Goal: Transaction & Acquisition: Purchase product/service

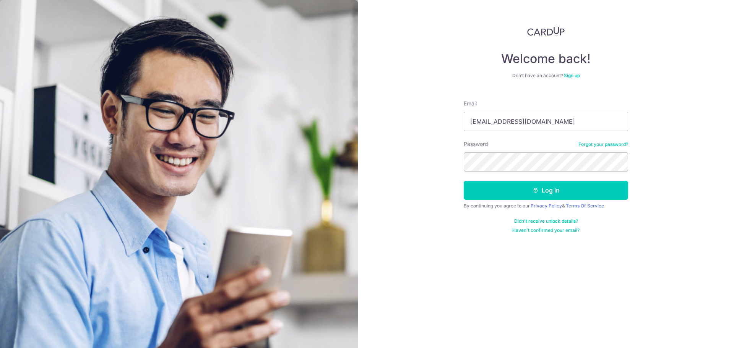
type input "utsavmahendru@gmail.com"
click at [464, 181] on button "Log in" at bounding box center [546, 190] width 164 height 19
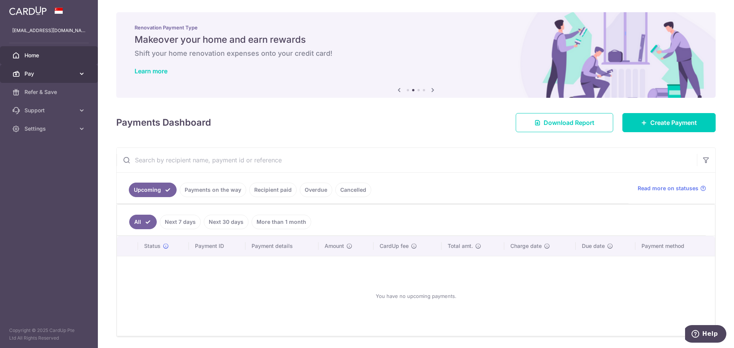
click at [72, 71] on span "Pay" at bounding box center [49, 74] width 50 height 8
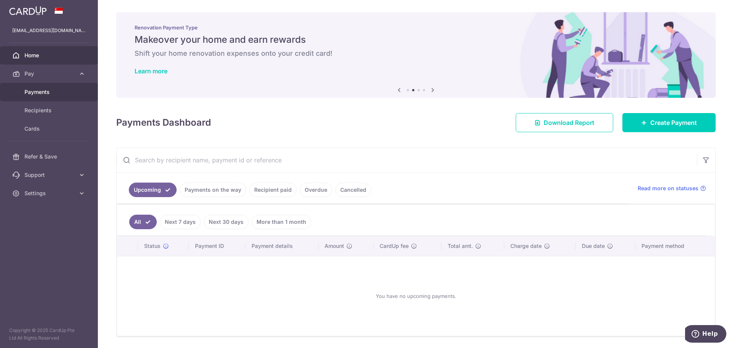
click at [45, 90] on span "Payments" at bounding box center [49, 92] width 50 height 8
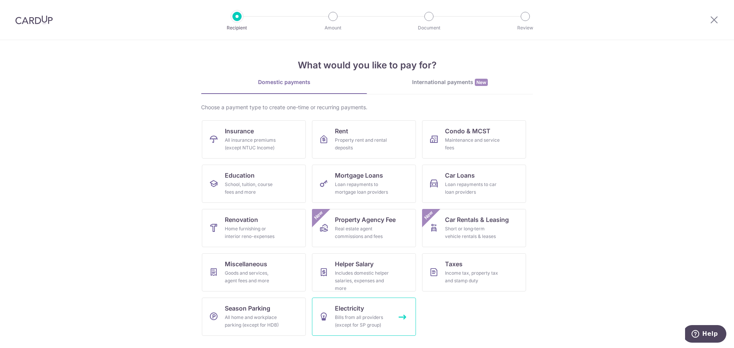
click at [350, 315] on div "Bills from all providers (except for SP group)" at bounding box center [362, 321] width 55 height 15
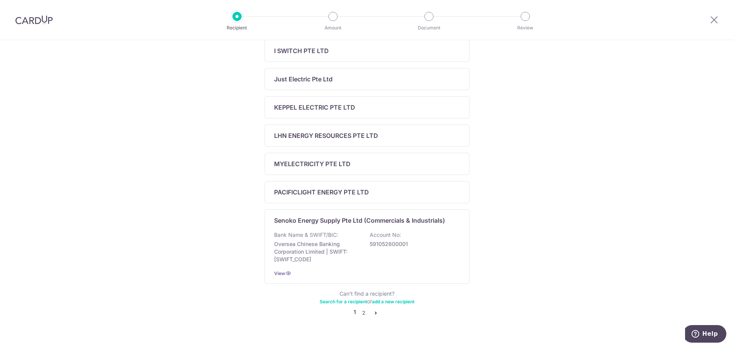
scroll to position [259, 0]
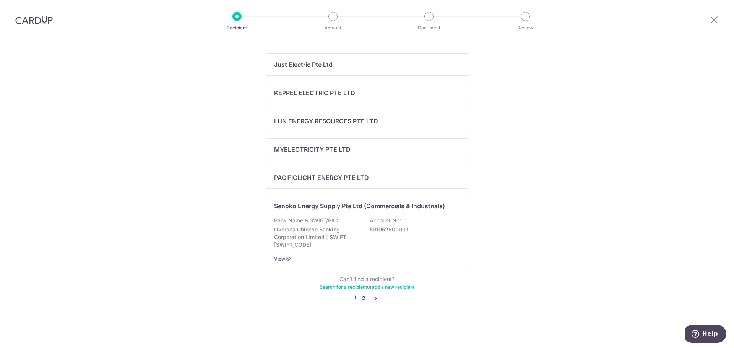
click at [362, 299] on link "2" at bounding box center [363, 298] width 9 height 9
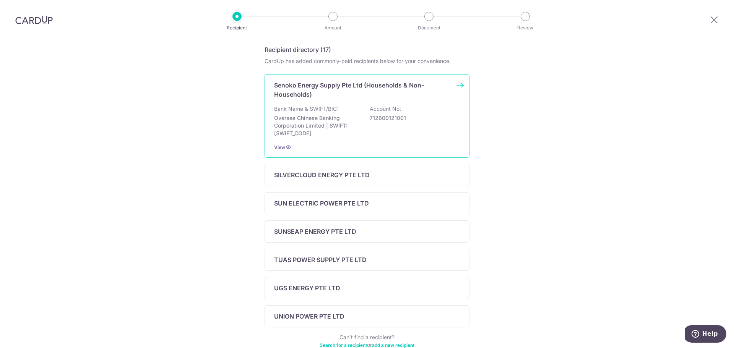
scroll to position [153, 0]
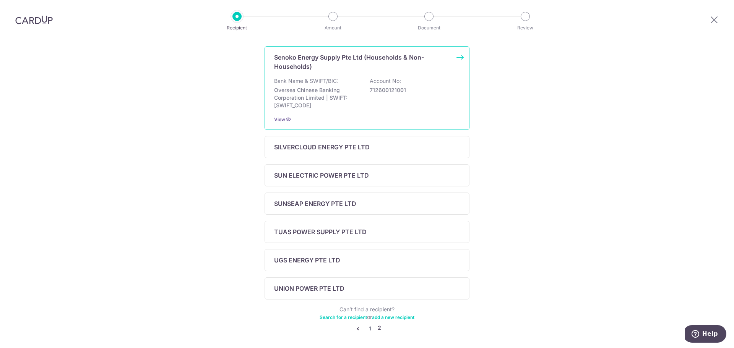
click at [413, 239] on div "TUAS POWER SUPPLY PTE LTD" at bounding box center [367, 232] width 205 height 22
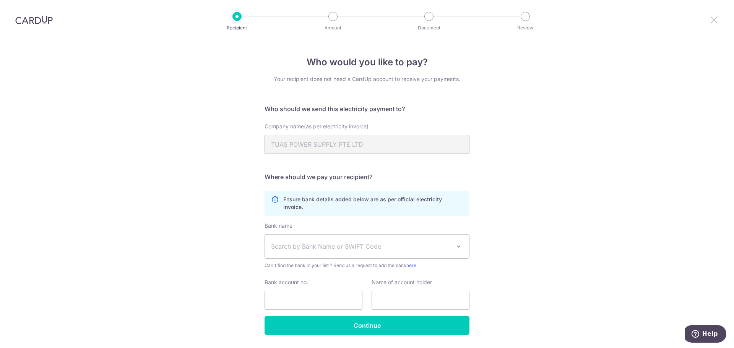
click at [715, 21] on icon at bounding box center [714, 20] width 9 height 10
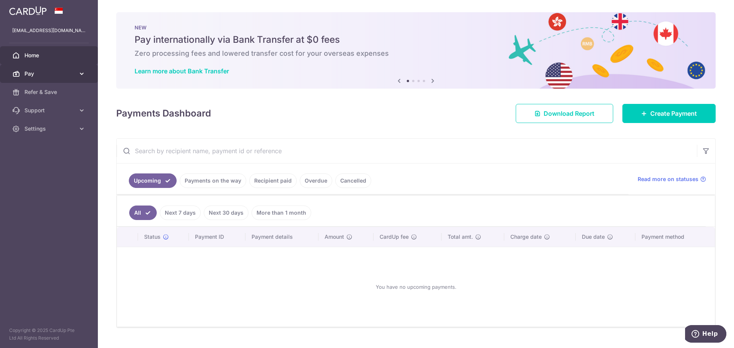
click at [53, 75] on span "Pay" at bounding box center [49, 74] width 50 height 8
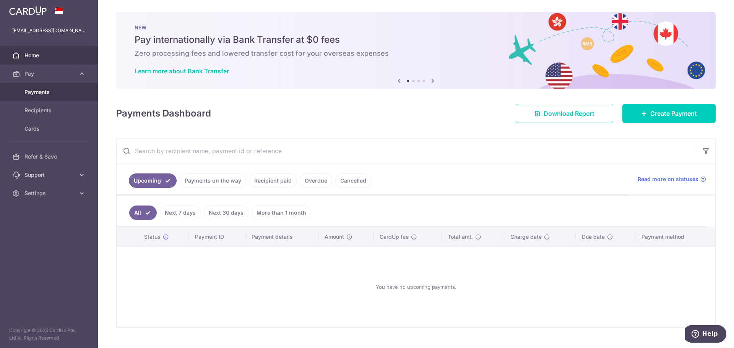
click at [50, 94] on span "Payments" at bounding box center [49, 92] width 50 height 8
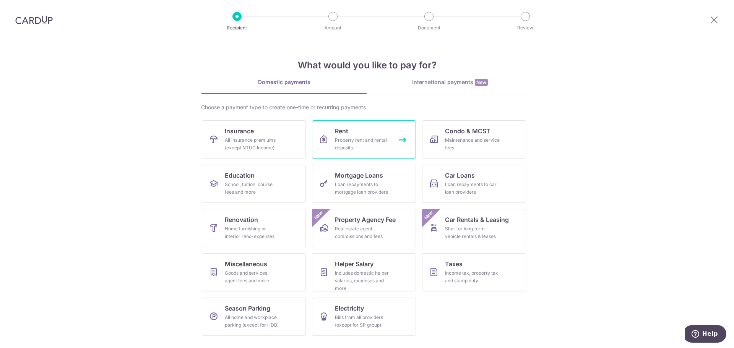
click at [349, 143] on div "Property rent and rental deposits" at bounding box center [362, 144] width 55 height 15
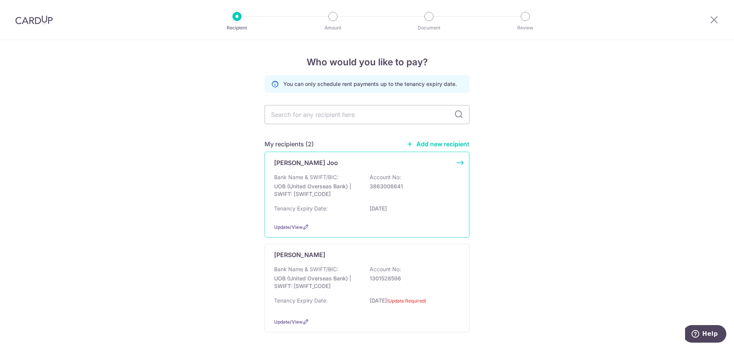
click at [455, 164] on div "Heng Chay Joo Bank Name & SWIFT/BIC: UOB (United Overseas Bank) | SWIFT: UOVBSG…" at bounding box center [367, 195] width 205 height 86
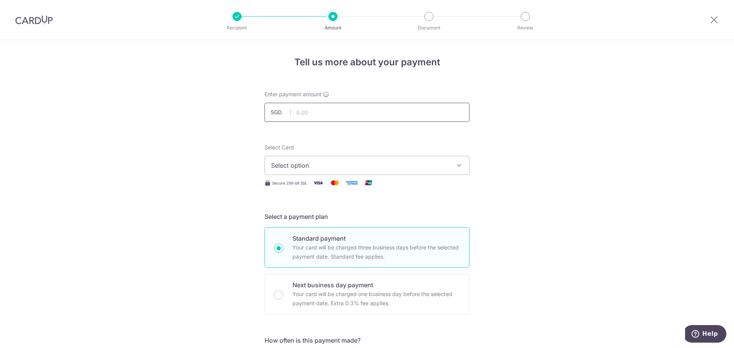
click at [316, 113] on input "text" at bounding box center [367, 112] width 205 height 19
type input "4,000.00"
click at [338, 167] on span "Select option" at bounding box center [360, 165] width 178 height 9
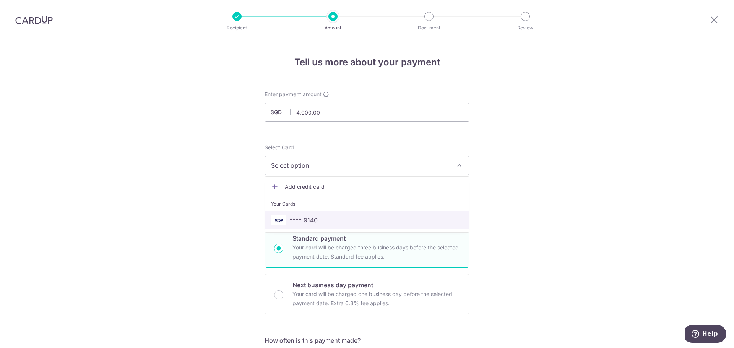
click at [315, 224] on span "**** 9140" at bounding box center [303, 220] width 28 height 9
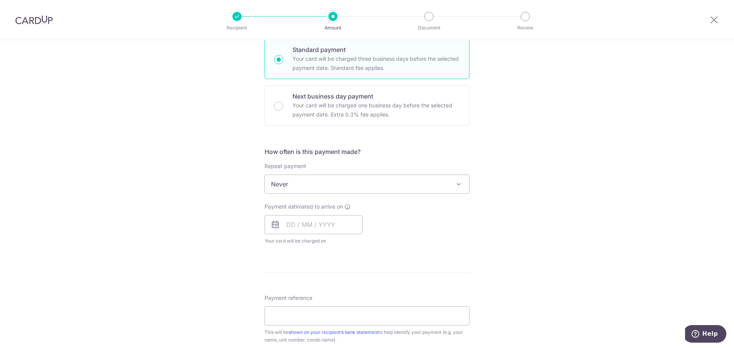
scroll to position [191, 0]
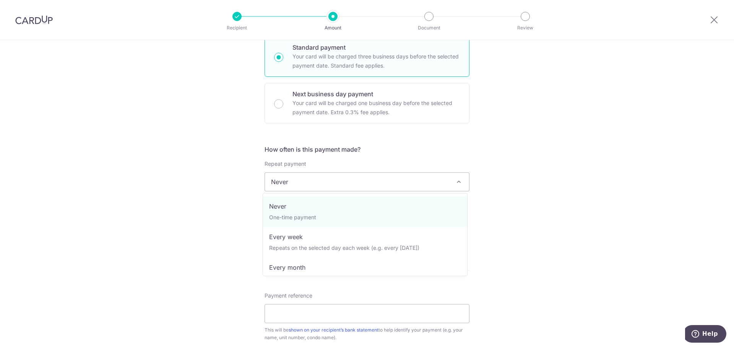
click at [354, 184] on span "Never" at bounding box center [367, 182] width 204 height 18
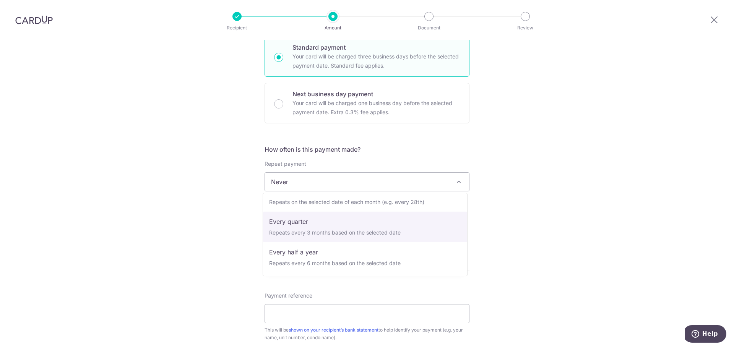
scroll to position [38, 0]
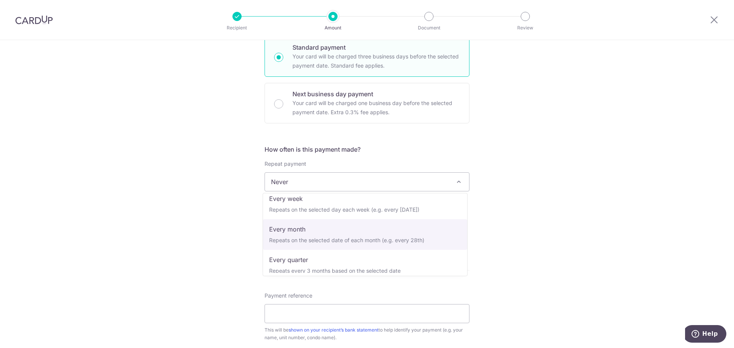
select select "3"
type input "[DATE]"
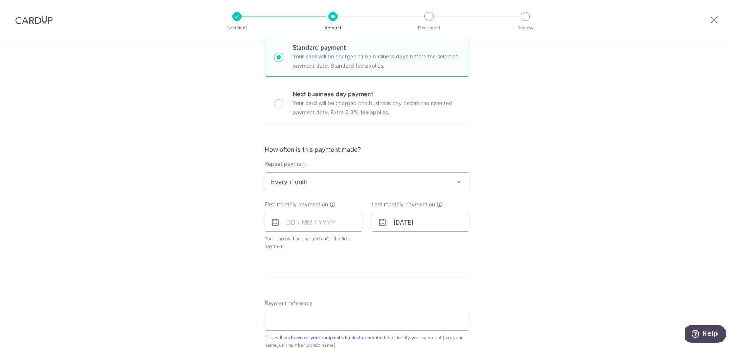
click at [271, 221] on icon at bounding box center [275, 222] width 9 height 9
click at [289, 223] on input "text" at bounding box center [314, 222] width 98 height 19
click at [370, 246] on link "Next" at bounding box center [372, 243] width 9 height 9
drag, startPoint x: 369, startPoint y: 276, endPoint x: 414, endPoint y: 254, distance: 49.9
click at [369, 276] on link "1" at bounding box center [372, 277] width 12 height 12
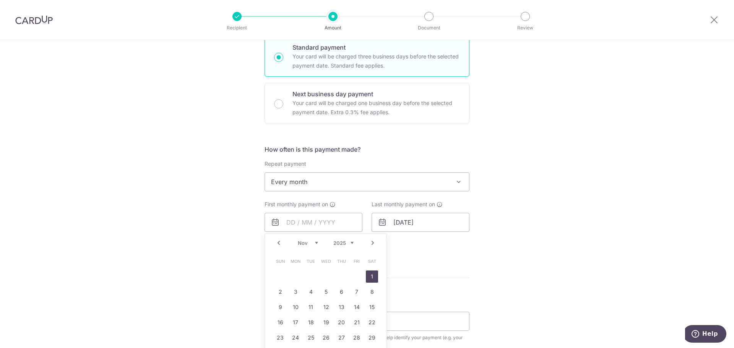
type input "[DATE]"
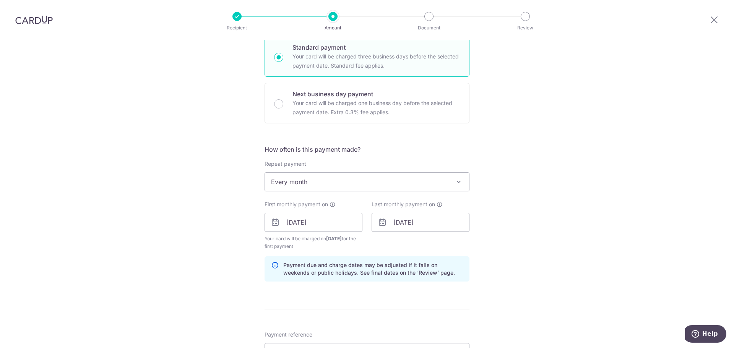
click at [381, 223] on icon at bounding box center [382, 222] width 9 height 9
click at [404, 220] on input "31/10/2026" at bounding box center [421, 222] width 98 height 19
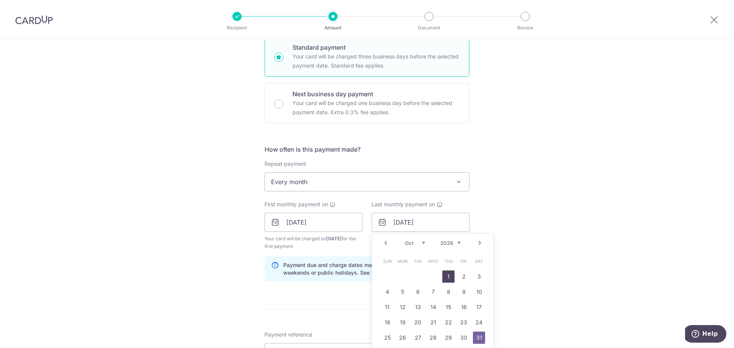
click at [447, 276] on link "1" at bounding box center [448, 277] width 12 height 12
type input "01/10/2026"
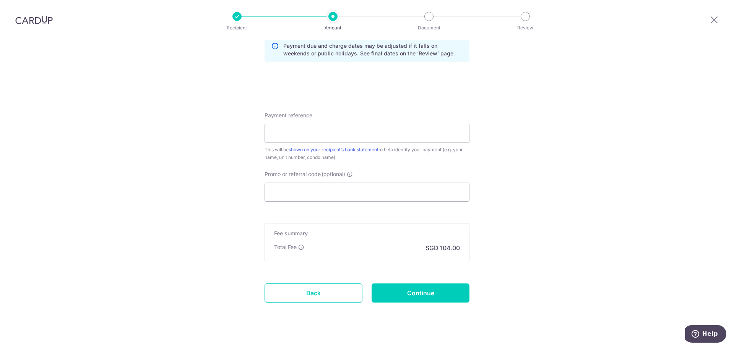
scroll to position [423, 0]
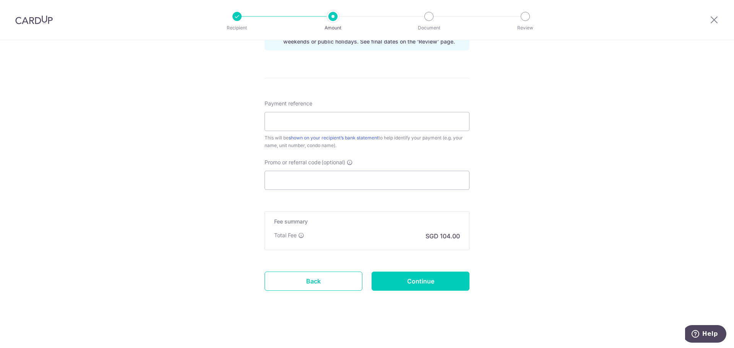
click at [307, 132] on div "Payment reference This will be shown on your recipient’s bank statement to help…" at bounding box center [367, 125] width 205 height 50
click at [311, 122] on input "Payment reference" at bounding box center [367, 121] width 205 height 19
click at [307, 178] on input "Promo or referral code (optional)" at bounding box center [367, 180] width 205 height 19
paste input "SAVERENT179"
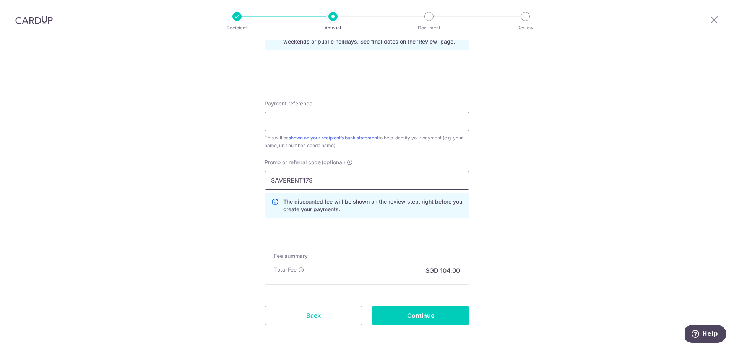
type input "SAVERENT179"
click at [303, 124] on input "Payment reference" at bounding box center [367, 121] width 205 height 19
type input "RENT"
click at [476, 192] on div "Tell us more about your payment Enter payment amount SGD 4,000.00 4000.00 Selec…" at bounding box center [367, 0] width 734 height 765
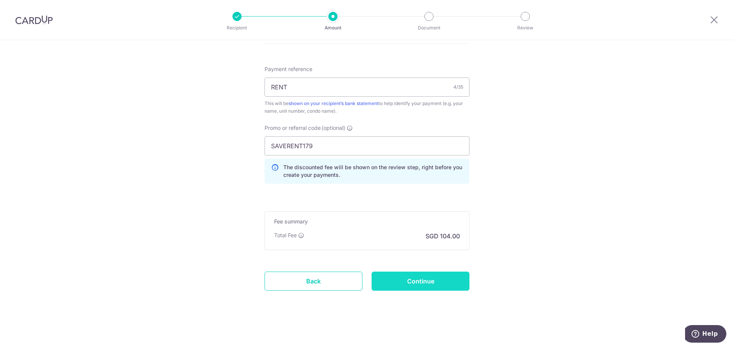
click at [425, 278] on input "Continue" at bounding box center [421, 281] width 98 height 19
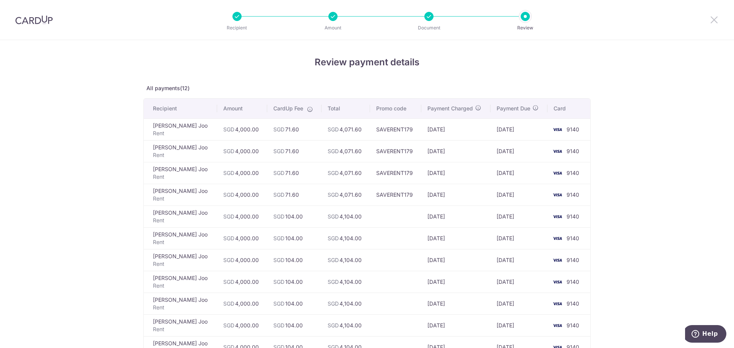
click at [714, 20] on icon at bounding box center [714, 20] width 9 height 10
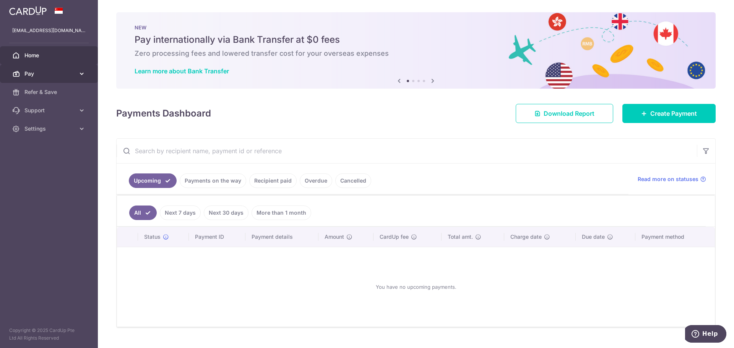
click at [61, 75] on span "Pay" at bounding box center [49, 74] width 50 height 8
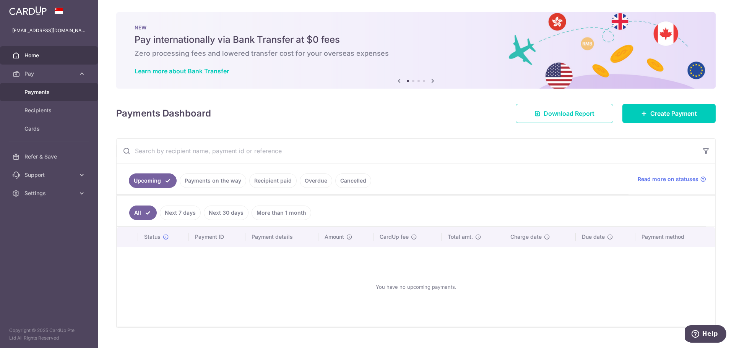
click at [54, 94] on span "Payments" at bounding box center [49, 92] width 50 height 8
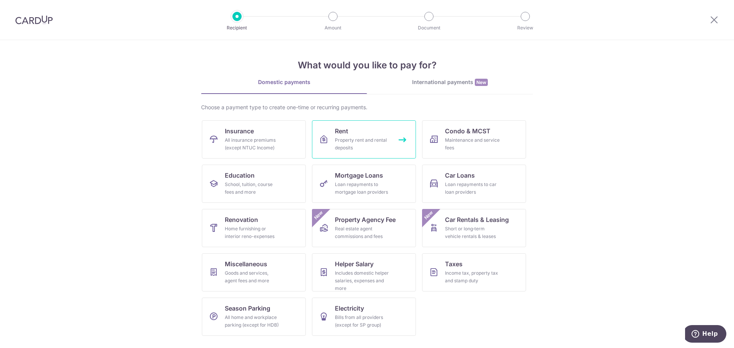
click at [341, 135] on span "Rent" at bounding box center [341, 131] width 13 height 9
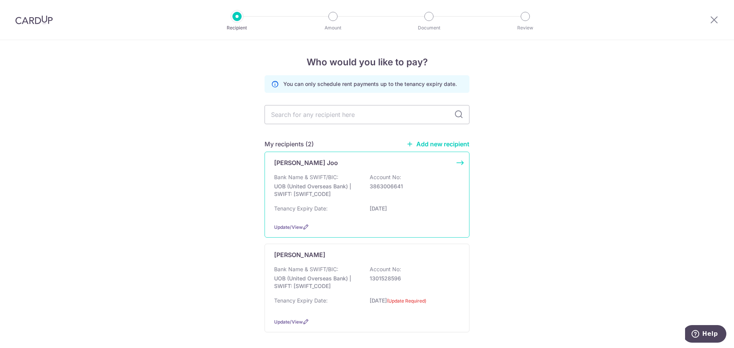
click at [337, 181] on div "Bank Name & SWIFT/BIC: UOB (United Overseas Bank) | SWIFT: UOVBSGSGXXX Account …" at bounding box center [367, 188] width 186 height 28
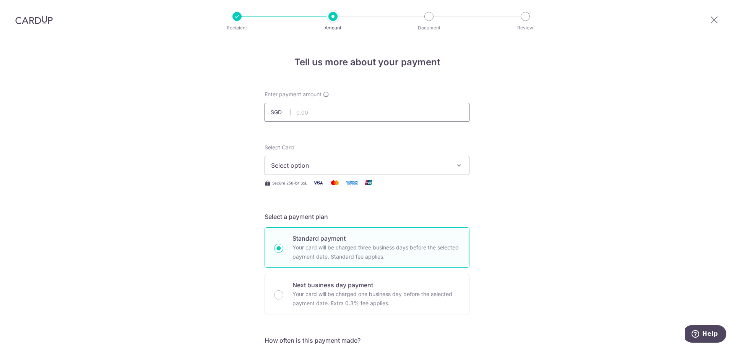
click at [303, 117] on input "text" at bounding box center [367, 112] width 205 height 19
type input "4,000.00"
click at [316, 164] on span "Select option" at bounding box center [360, 165] width 178 height 9
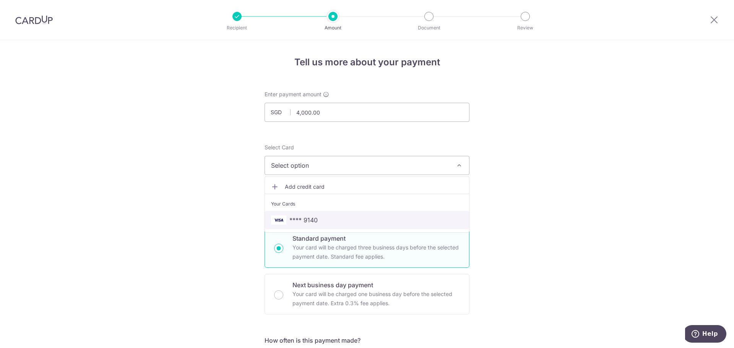
click at [309, 222] on span "**** 9140" at bounding box center [303, 220] width 28 height 9
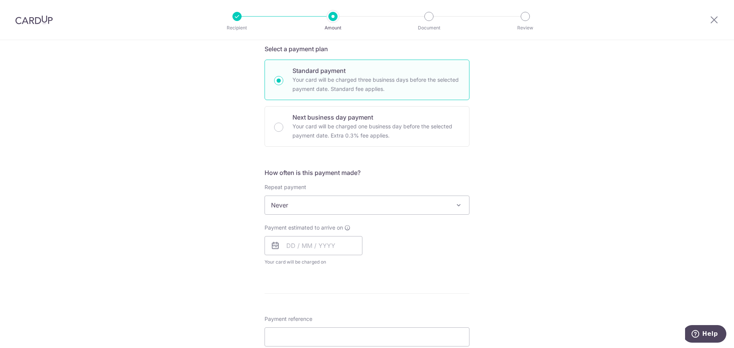
scroll to position [191, 0]
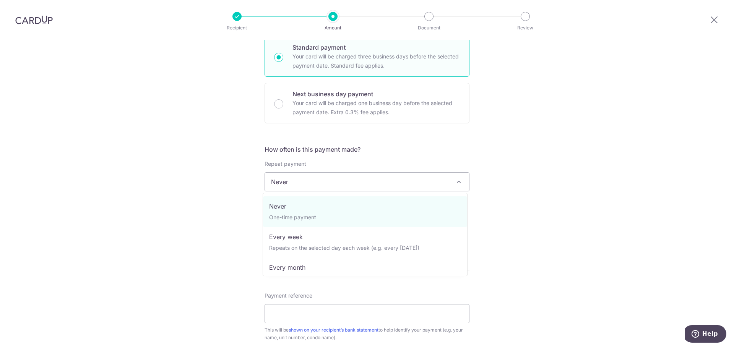
click at [319, 181] on span "Never" at bounding box center [367, 182] width 204 height 18
select select "3"
type input "31/10/2026"
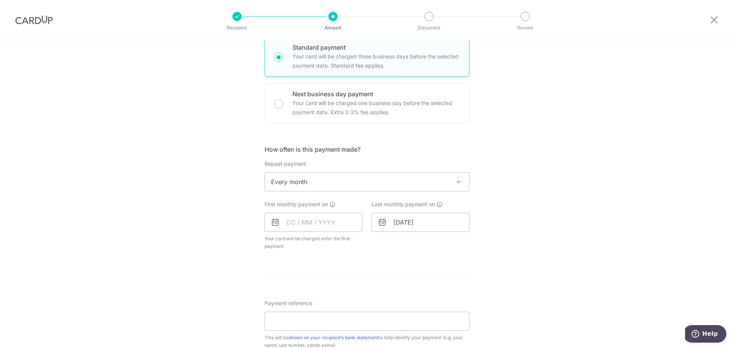
click at [272, 221] on icon at bounding box center [275, 222] width 9 height 9
click at [286, 224] on input "text" at bounding box center [314, 222] width 98 height 19
click at [371, 241] on link "Next" at bounding box center [372, 243] width 9 height 9
click at [370, 278] on link "1" at bounding box center [372, 277] width 12 height 12
type input "[DATE]"
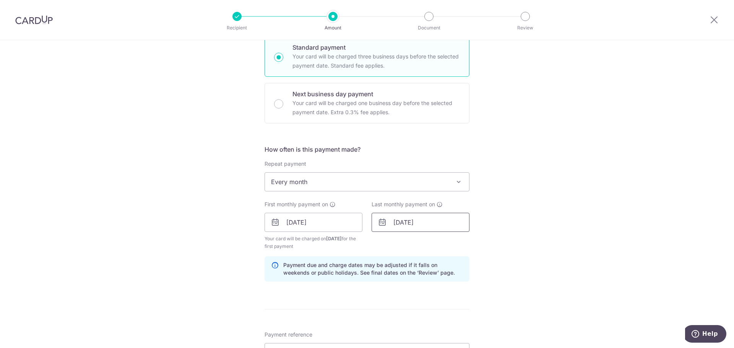
click at [394, 223] on input "31/10/2026" at bounding box center [421, 222] width 98 height 19
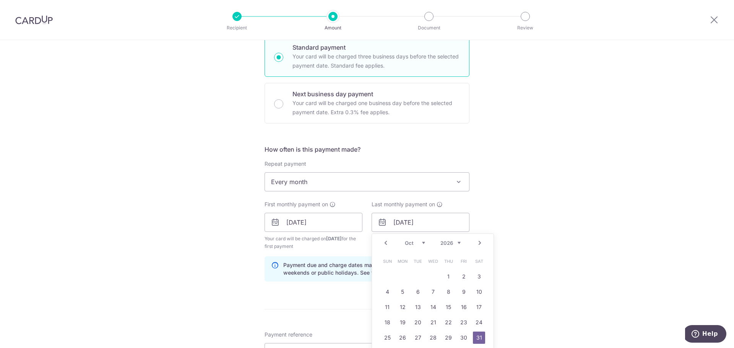
click at [480, 242] on link "Next" at bounding box center [479, 243] width 9 height 9
click at [480, 246] on link "Next" at bounding box center [479, 243] width 9 height 9
click at [415, 276] on link "1" at bounding box center [418, 277] width 12 height 12
type input "[DATE]"
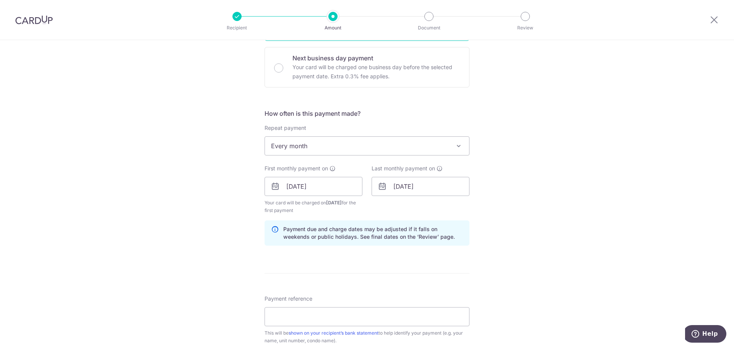
scroll to position [344, 0]
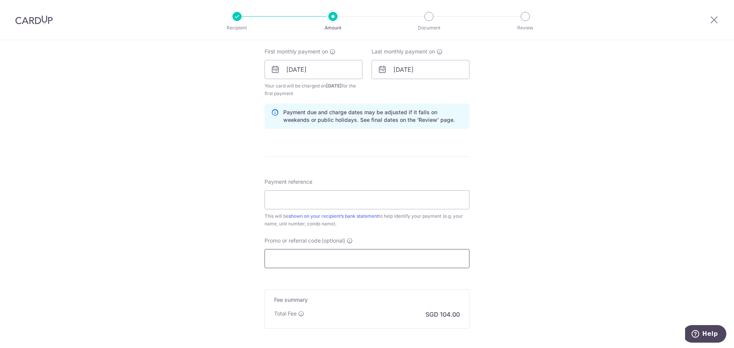
click at [301, 254] on input "Promo or referral code (optional)" at bounding box center [367, 258] width 205 height 19
paste input "taher198485@gmail.com"
type input "taher198485@gmail.com"
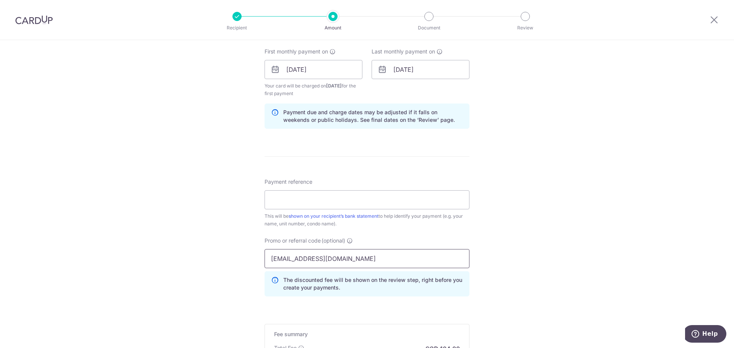
drag, startPoint x: 342, startPoint y: 259, endPoint x: 191, endPoint y: 252, distance: 151.2
click at [195, 252] on div "Tell us more about your payment Enter payment amount SGD 4,000.00 4000.00 Selec…" at bounding box center [367, 78] width 734 height 765
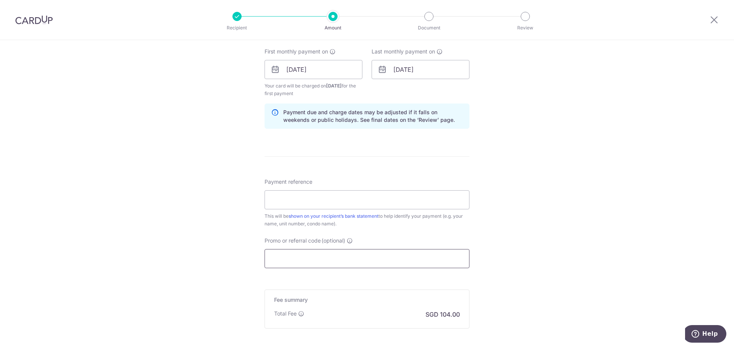
paste input "SAVERENT179"
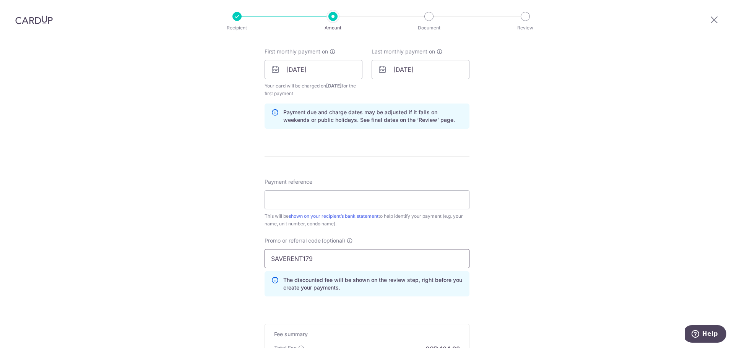
type input "SAVERENT179"
click at [497, 260] on div "Tell us more about your payment Enter payment amount SGD 4,000.00 4000.00 Selec…" at bounding box center [367, 78] width 734 height 765
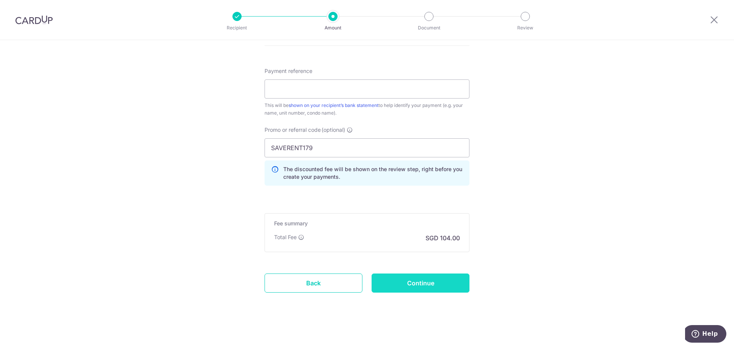
scroll to position [457, 0]
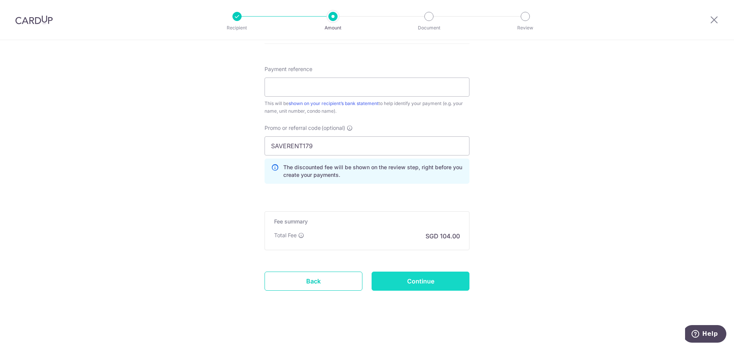
click at [434, 289] on input "Continue" at bounding box center [421, 281] width 98 height 19
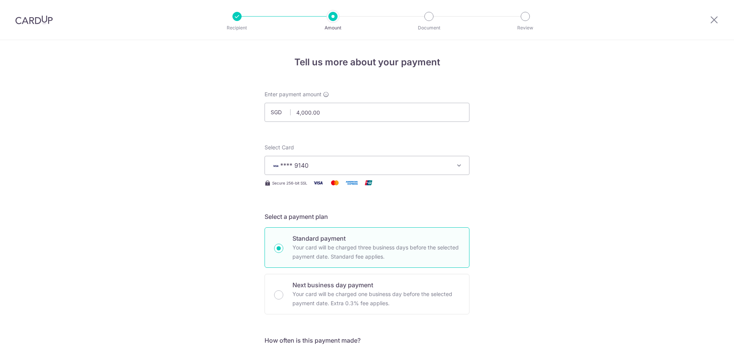
scroll to position [386, 0]
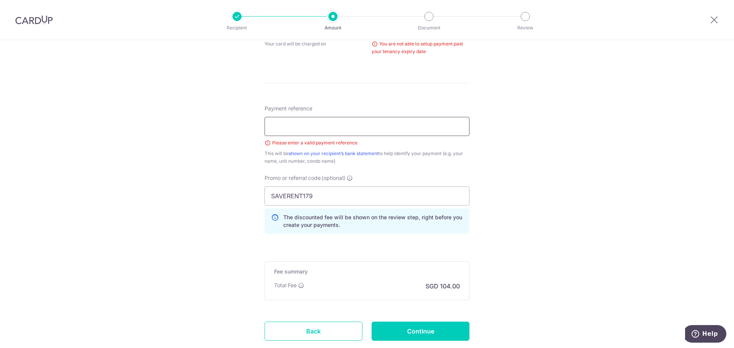
click at [322, 135] on input "Payment reference" at bounding box center [367, 126] width 205 height 19
type input "MONTHLYRENT"
click at [415, 332] on input "Continue" at bounding box center [421, 331] width 98 height 19
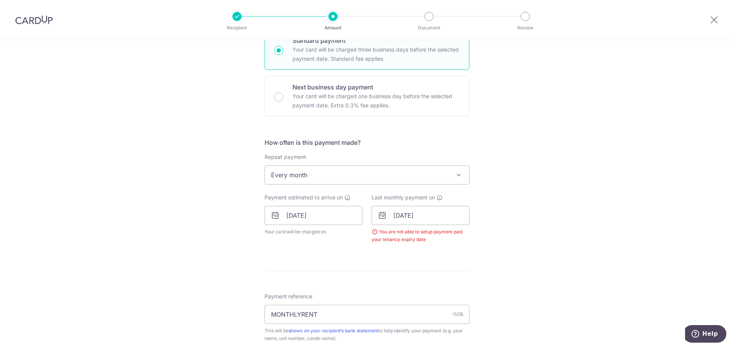
scroll to position [196, 0]
